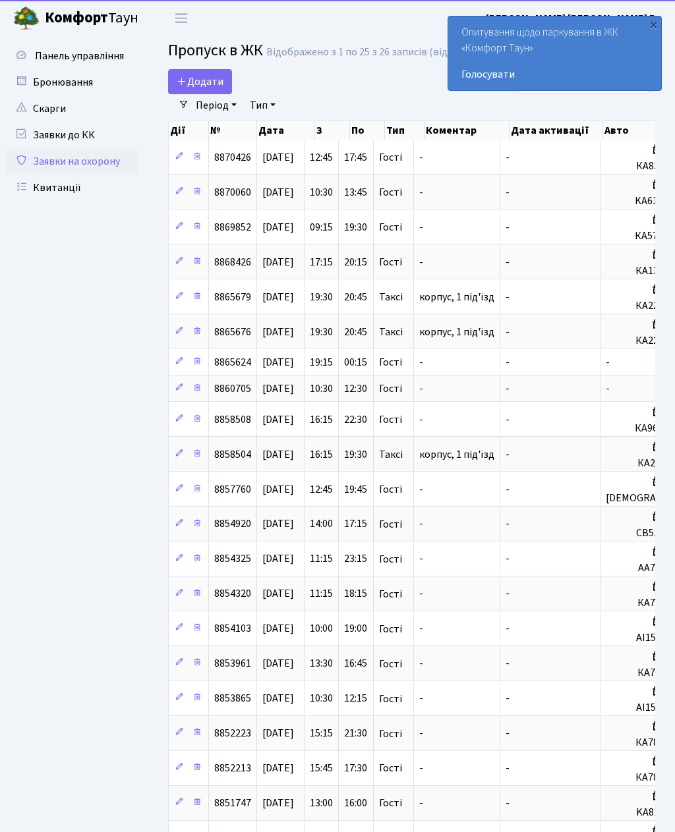
select select "25"
click at [204, 86] on span "Додати" at bounding box center [200, 81] width 47 height 14
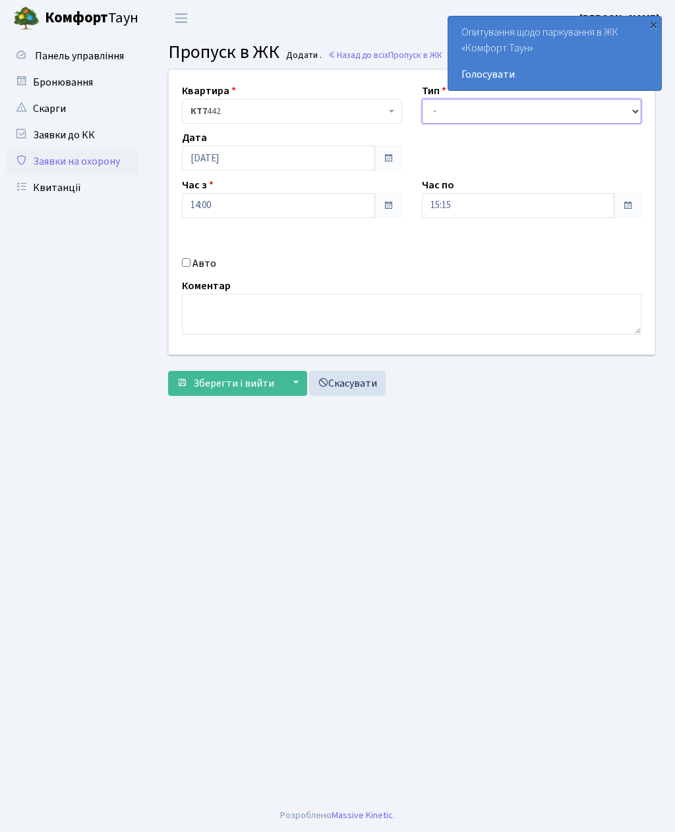
click at [436, 111] on select "- Доставка Таксі Гості Сервіс" at bounding box center [532, 111] width 220 height 25
select select "3"
click at [190, 262] on input "Авто" at bounding box center [186, 262] width 9 height 9
checkbox input "true"
click at [442, 206] on input "15:15" at bounding box center [518, 205] width 193 height 25
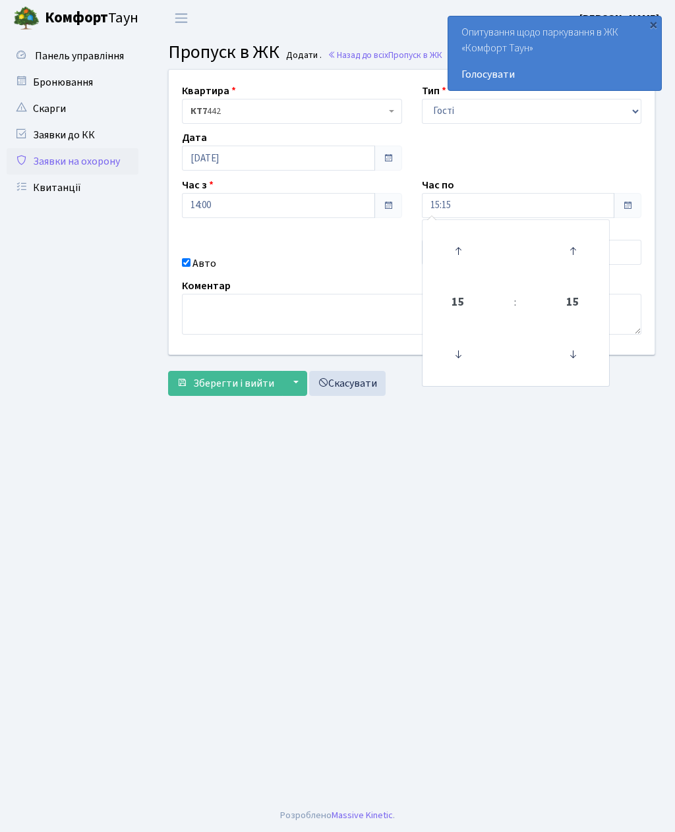
click at [442, 482] on main "Admin Пропуск в ЖК Додати Пропуск в ЖК Додати . Назад до всіх Пропуск в ЖК Квар…" at bounding box center [411, 417] width 527 height 763
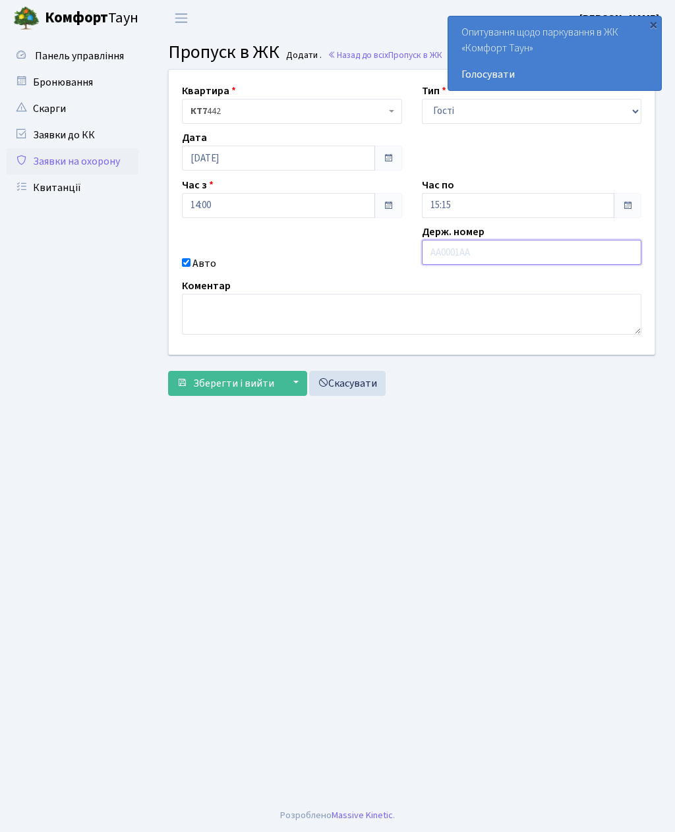
click at [457, 261] on input "text" at bounding box center [532, 252] width 220 height 25
type input "Ка0306еа"
click at [449, 204] on input "15:15" at bounding box center [518, 205] width 193 height 25
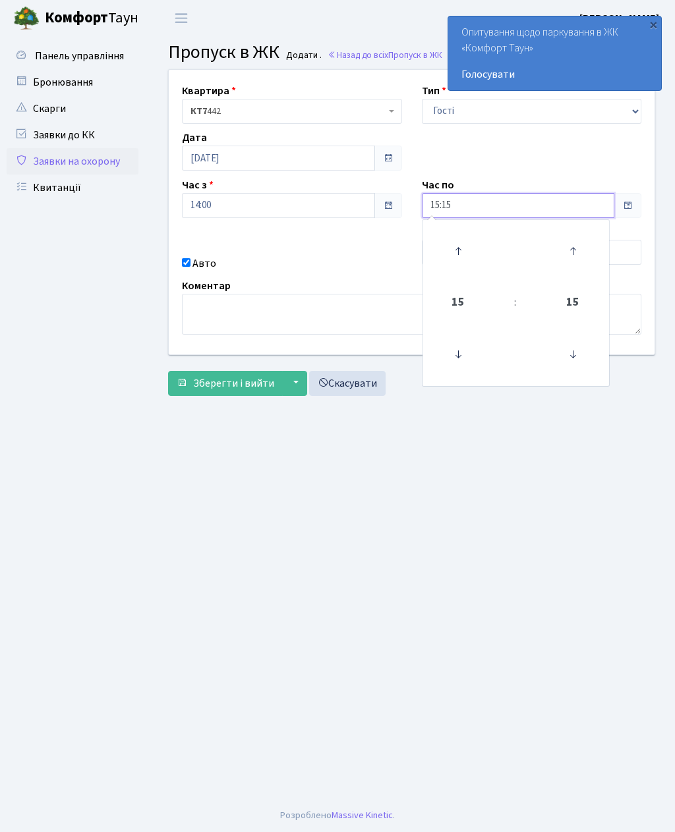
click at [456, 247] on icon at bounding box center [458, 251] width 36 height 36
click at [453, 251] on icon at bounding box center [458, 251] width 36 height 36
click at [455, 255] on icon at bounding box center [458, 251] width 36 height 36
click at [457, 257] on icon at bounding box center [458, 251] width 36 height 36
click at [460, 254] on icon at bounding box center [458, 251] width 36 height 36
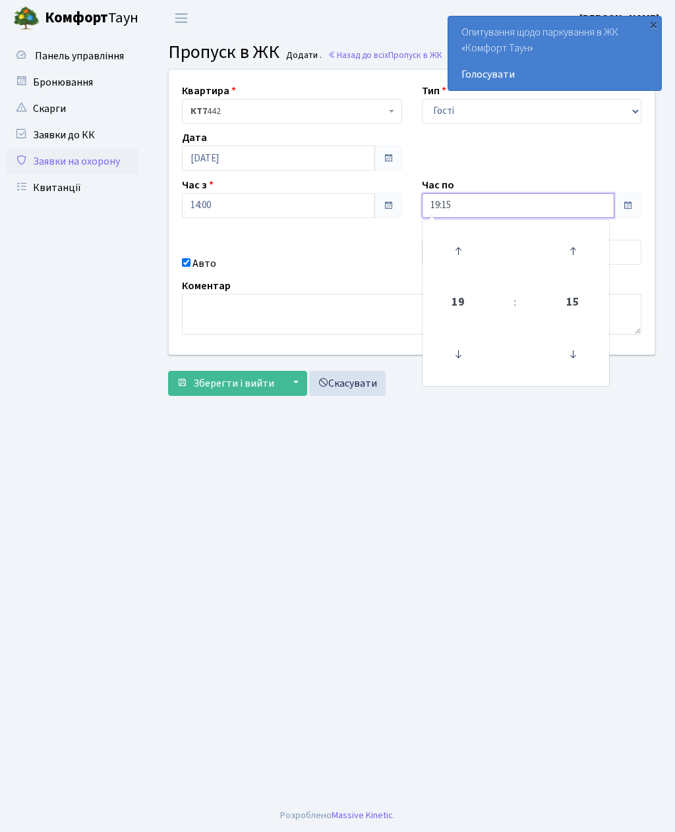
type input "20:15"
click at [368, 482] on main "Admin Пропуск в ЖК Додати Пропуск в ЖК Додати . Назад до всіх Пропуск в ЖК Квар…" at bounding box center [411, 417] width 527 height 763
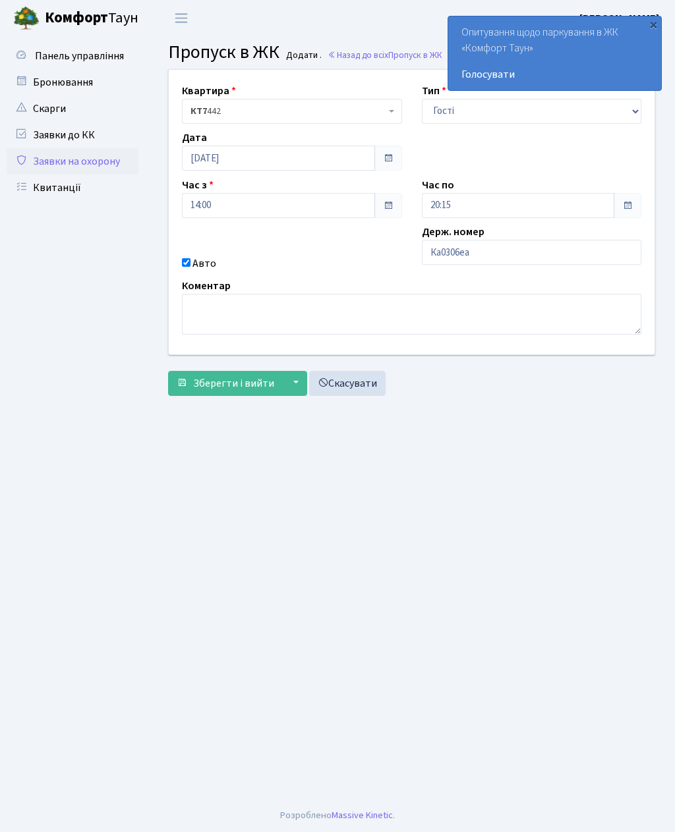
click at [236, 384] on span "Зберегти і вийти" at bounding box center [233, 383] width 81 height 14
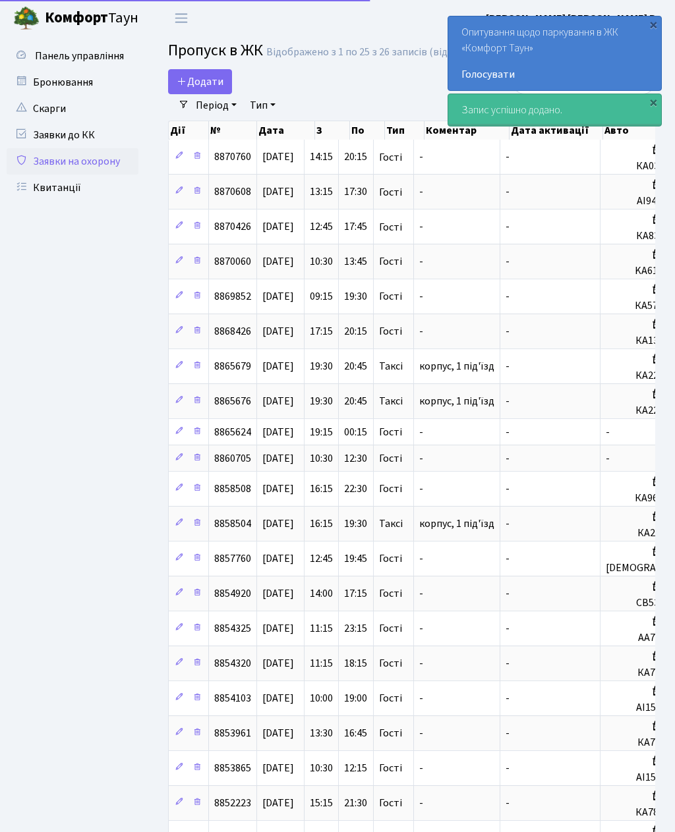
select select "25"
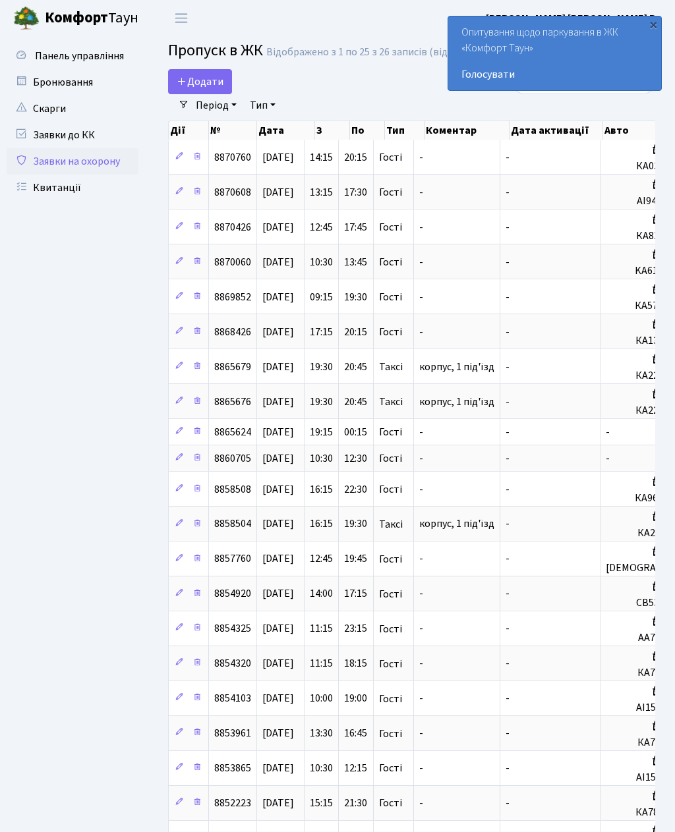
click at [194, 84] on span "Додати" at bounding box center [200, 81] width 47 height 14
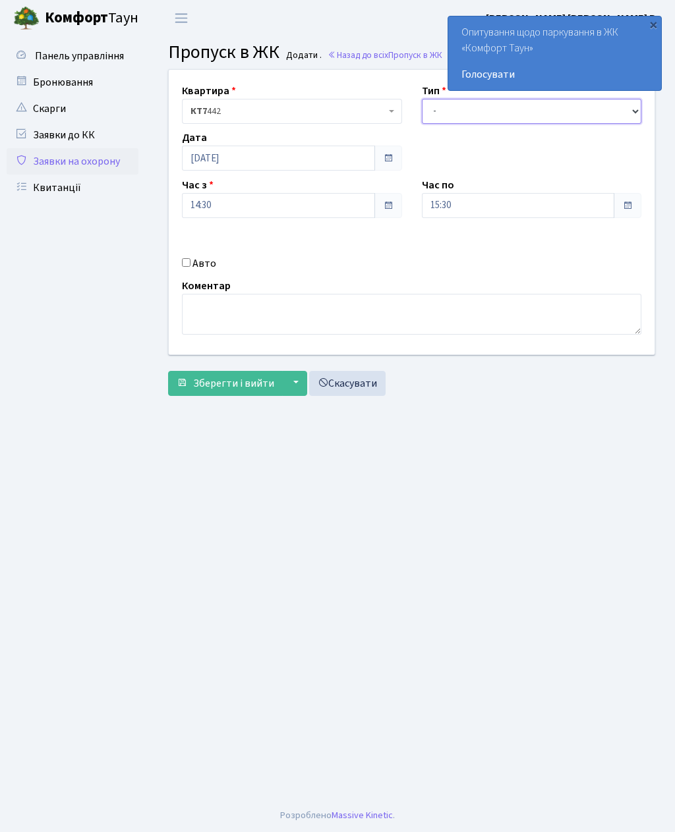
click at [449, 105] on select "- Доставка Таксі Гості Сервіс" at bounding box center [532, 111] width 220 height 25
select select "3"
click at [190, 266] on input "Авто" at bounding box center [186, 262] width 9 height 9
checkbox input "true"
